Goal: Find specific page/section: Find specific page/section

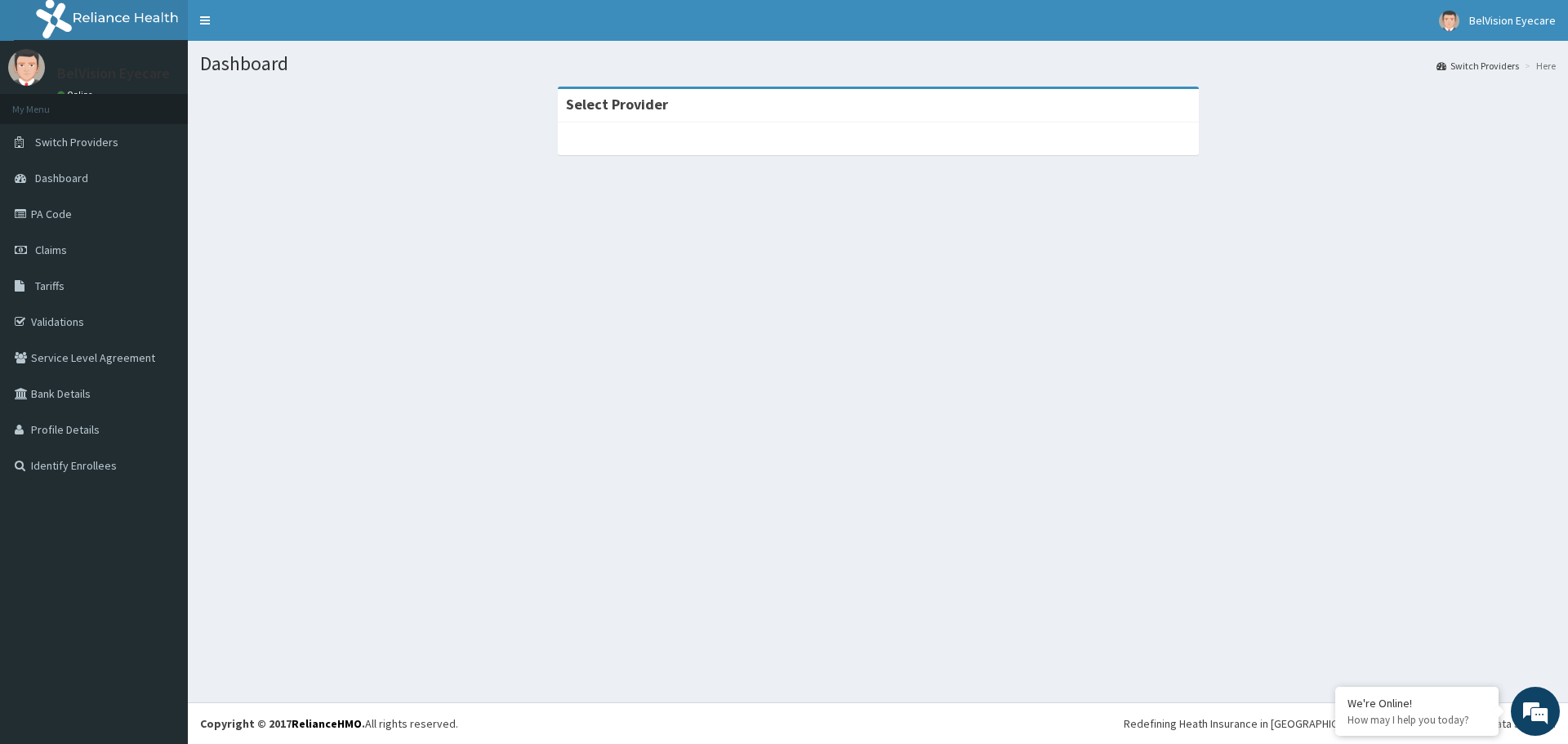
click at [666, 113] on div "Select Provider" at bounding box center [878, 106] width 641 height 33
click at [54, 216] on link "PA Code" at bounding box center [93, 214] width 188 height 36
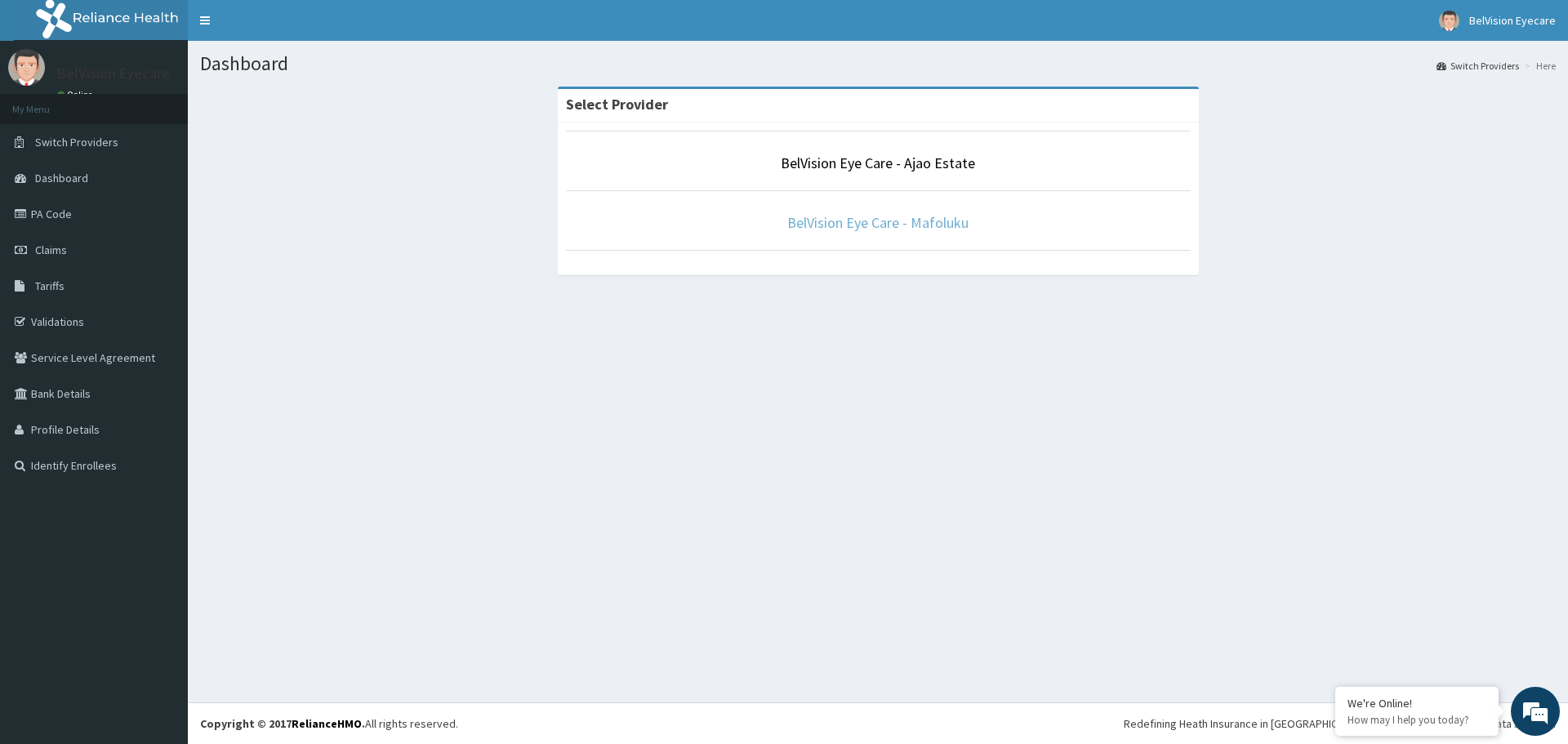
click at [882, 222] on link "BelVision Eye Care - Mafoluku" at bounding box center [878, 222] width 182 height 19
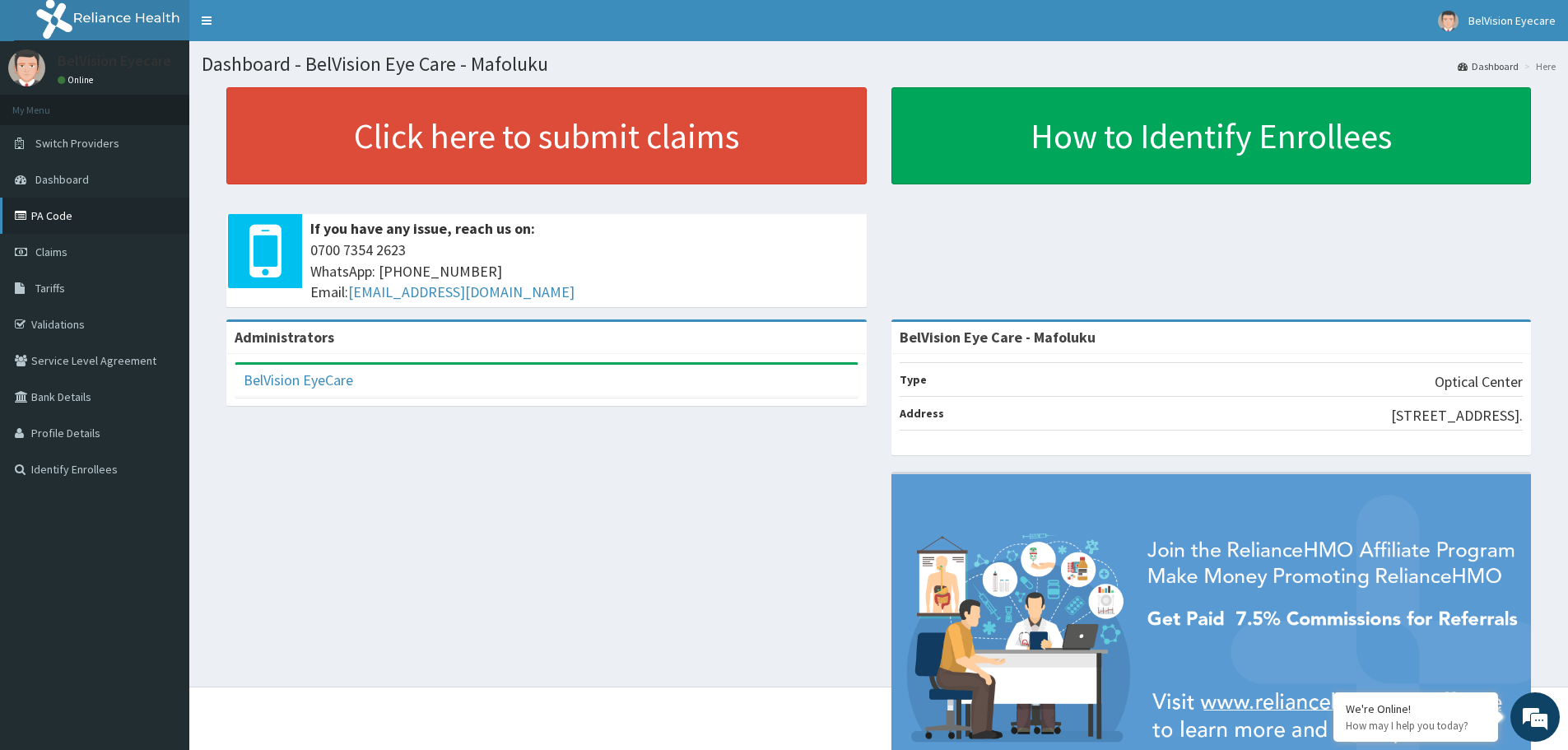
click at [47, 215] on link "PA Code" at bounding box center [94, 216] width 189 height 37
